Goal: Task Accomplishment & Management: Use online tool/utility

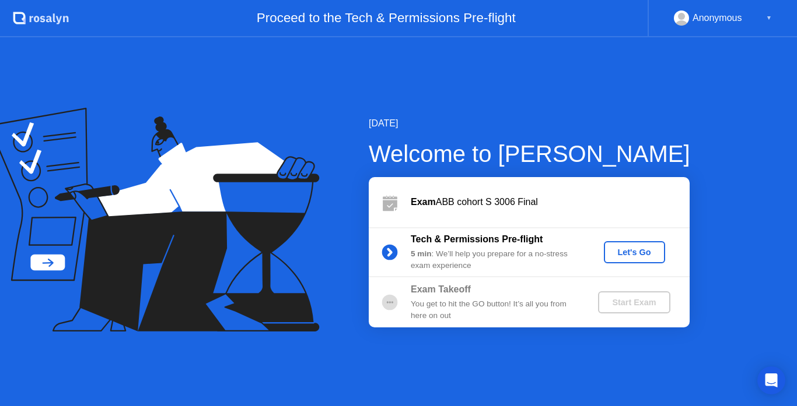
click at [632, 248] on div "Let's Go" at bounding box center [634, 252] width 52 height 9
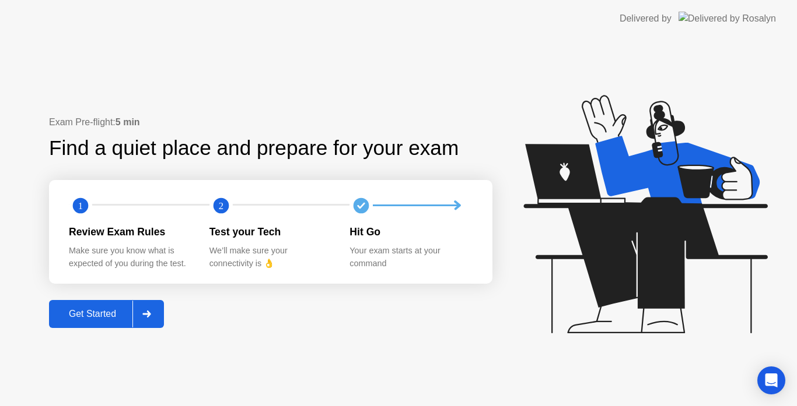
click at [93, 311] on div "Get Started" at bounding box center [92, 314] width 80 height 10
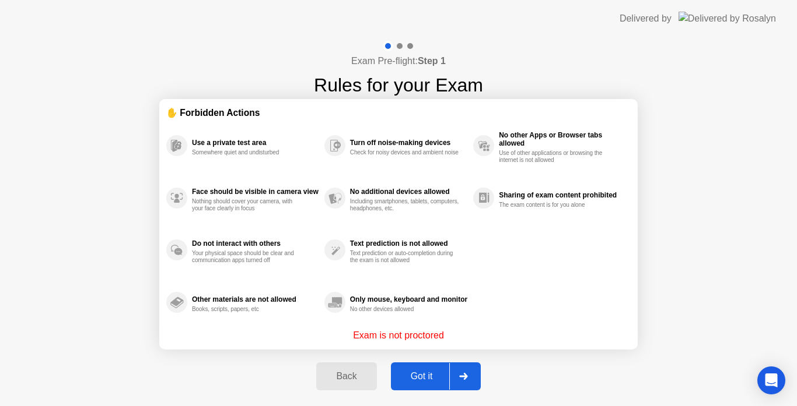
click at [420, 374] on div "Got it" at bounding box center [421, 376] width 55 height 10
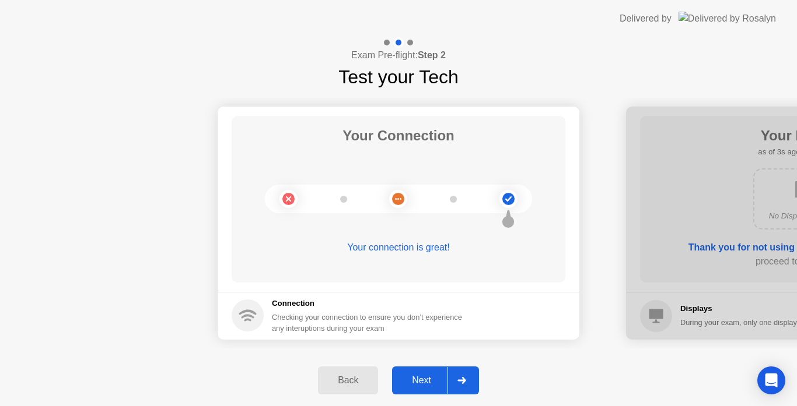
click at [421, 377] on div "Next" at bounding box center [421, 381] width 52 height 10
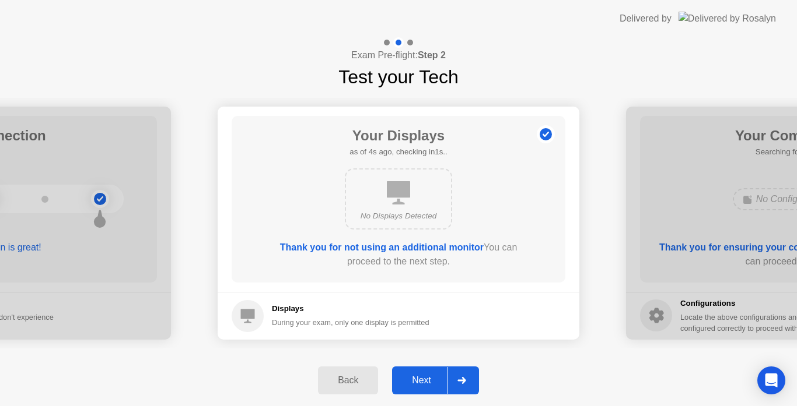
click at [421, 377] on div "Next" at bounding box center [421, 381] width 52 height 10
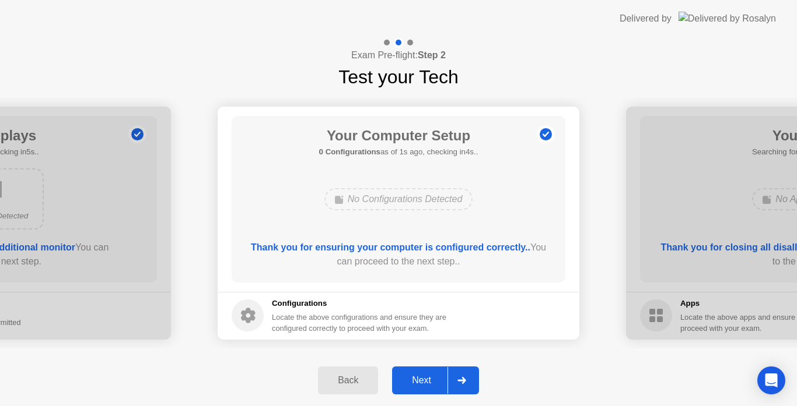
click at [421, 377] on div "Next" at bounding box center [421, 381] width 52 height 10
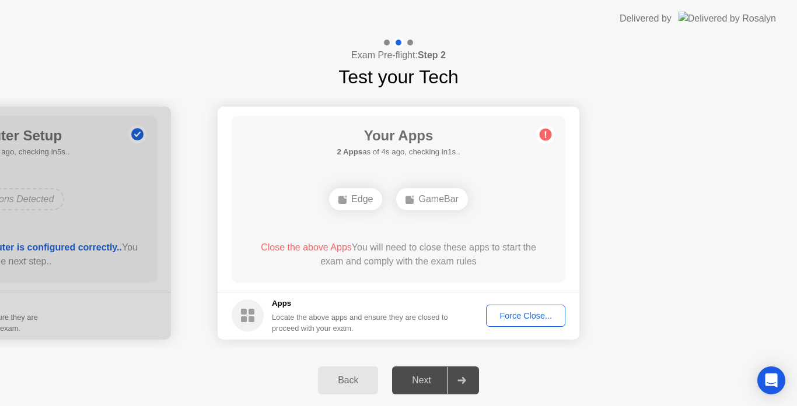
click at [509, 313] on div "Force Close..." at bounding box center [525, 315] width 71 height 9
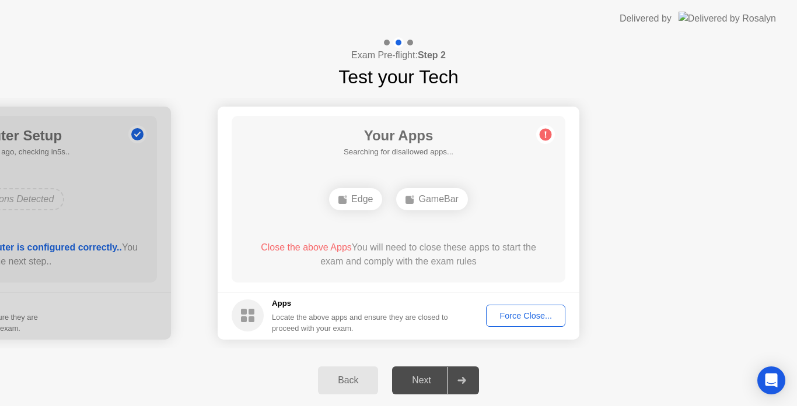
click at [509, 309] on button "Force Close..." at bounding box center [525, 316] width 79 height 22
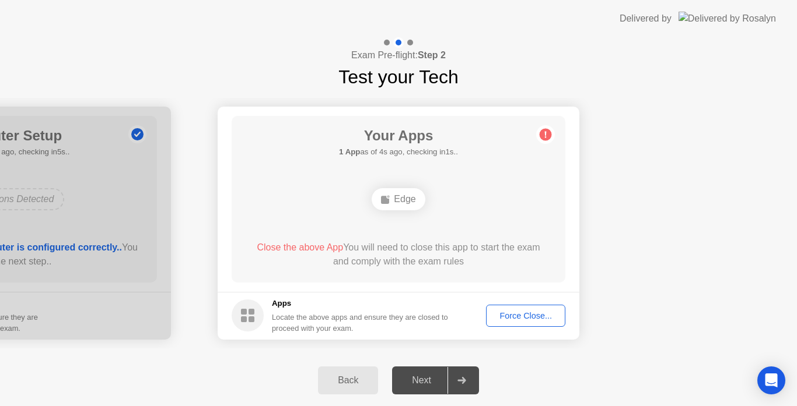
click at [520, 311] on div "Force Close..." at bounding box center [525, 315] width 71 height 9
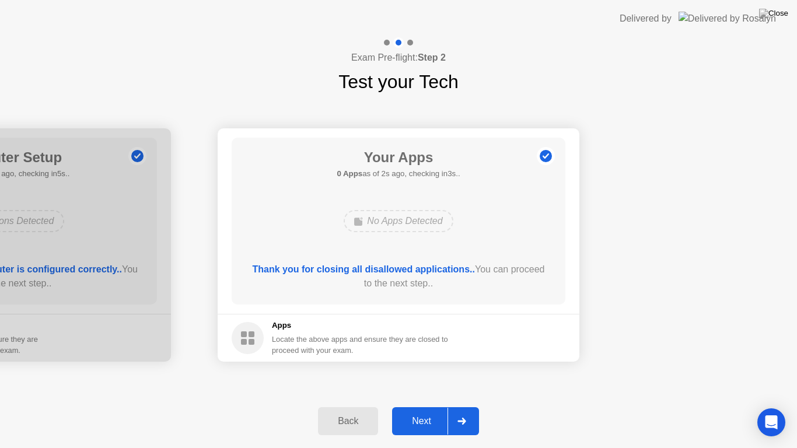
click at [426, 406] on div "Next" at bounding box center [421, 421] width 52 height 10
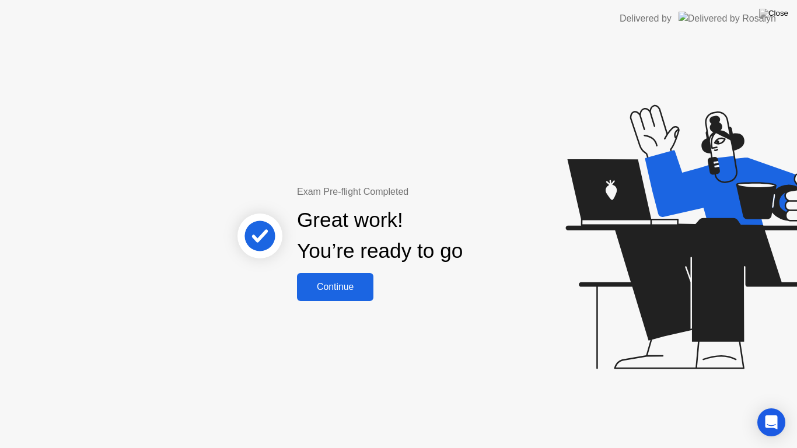
click at [332, 282] on div "Continue" at bounding box center [334, 287] width 69 height 10
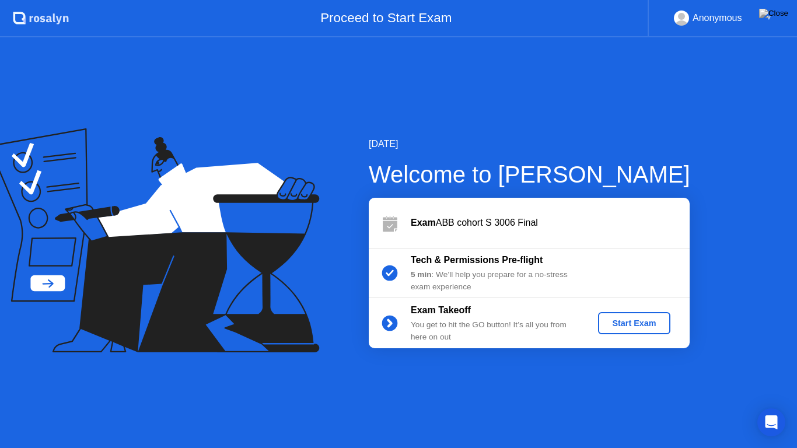
click at [619, 318] on div "Start Exam" at bounding box center [633, 322] width 62 height 9
